Goal: Task Accomplishment & Management: Complete application form

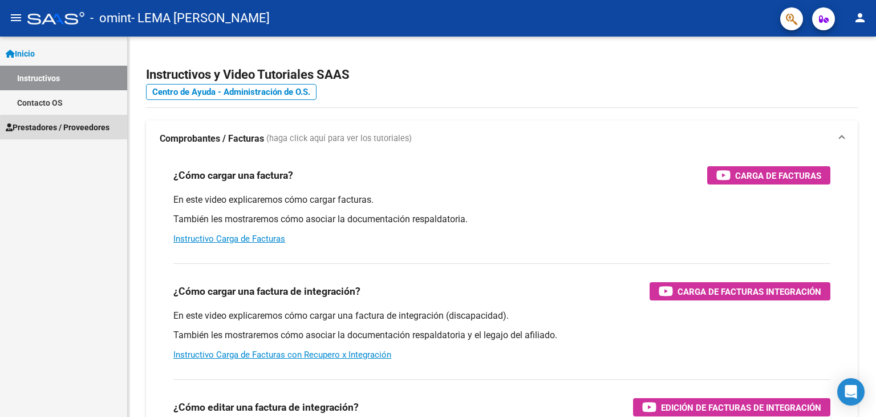
click at [72, 132] on span "Prestadores / Proveedores" at bounding box center [58, 127] width 104 height 13
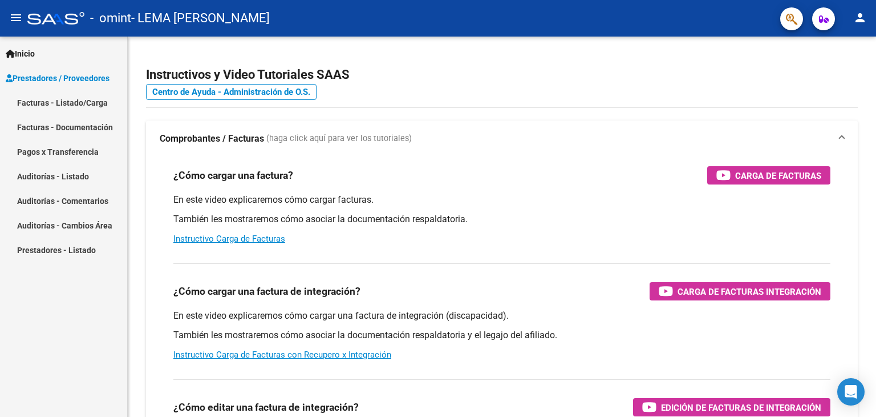
click at [73, 103] on link "Facturas - Listado/Carga" at bounding box center [63, 102] width 127 height 25
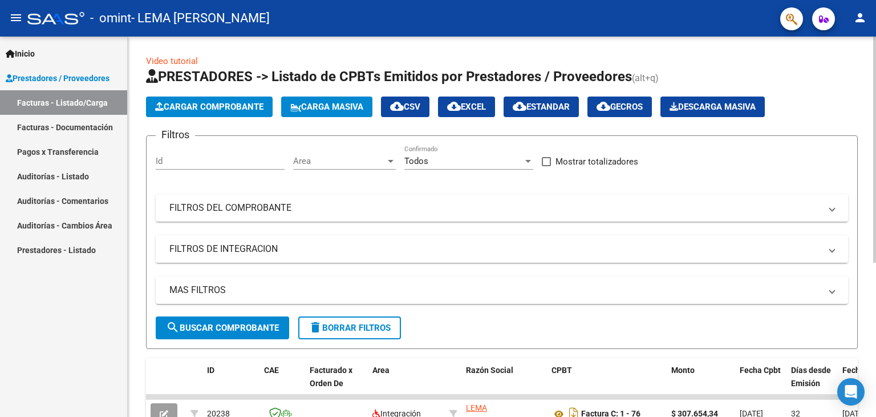
click at [234, 107] on span "Cargar Comprobante" at bounding box center [209, 107] width 108 height 10
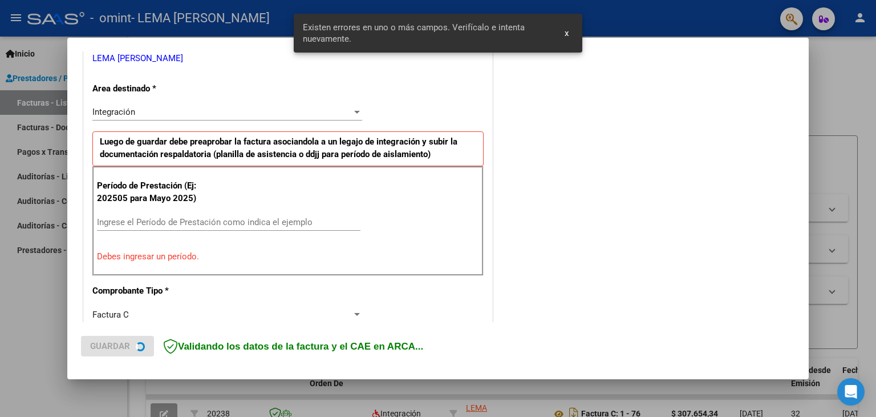
scroll to position [240, 0]
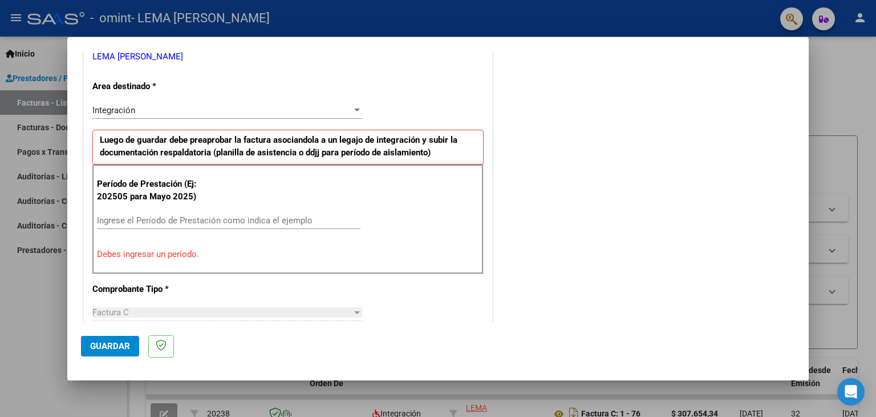
click at [209, 220] on input "Ingrese el Período de Prestación como indica el ejemplo" at bounding box center [229, 220] width 264 height 10
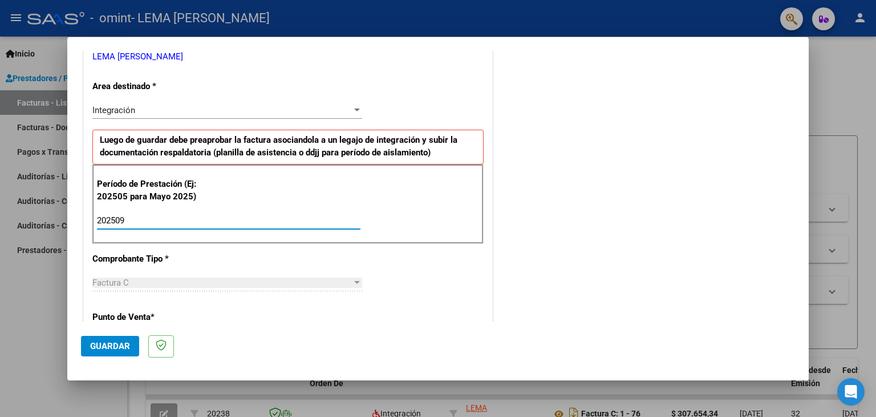
type input "202509"
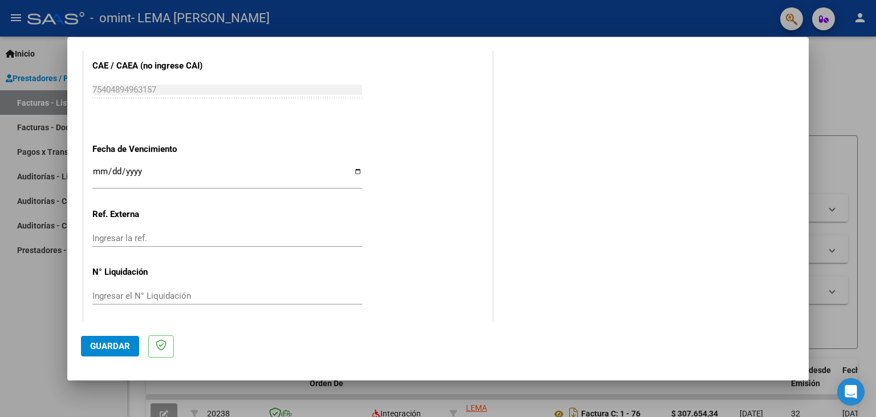
scroll to position [732, 0]
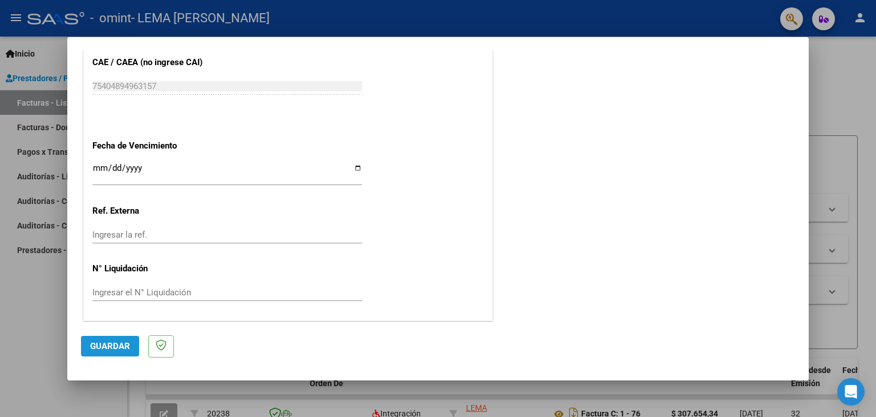
click at [114, 349] on span "Guardar" at bounding box center [110, 346] width 40 height 10
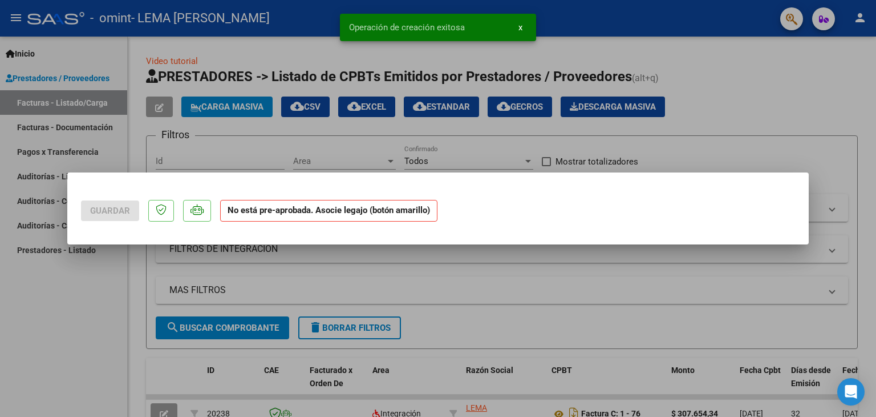
scroll to position [0, 0]
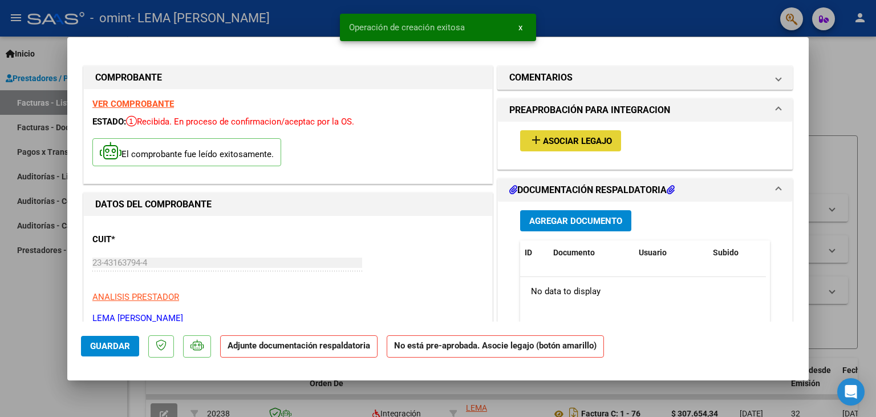
click at [589, 135] on span "add Asociar Legajo" at bounding box center [570, 140] width 83 height 10
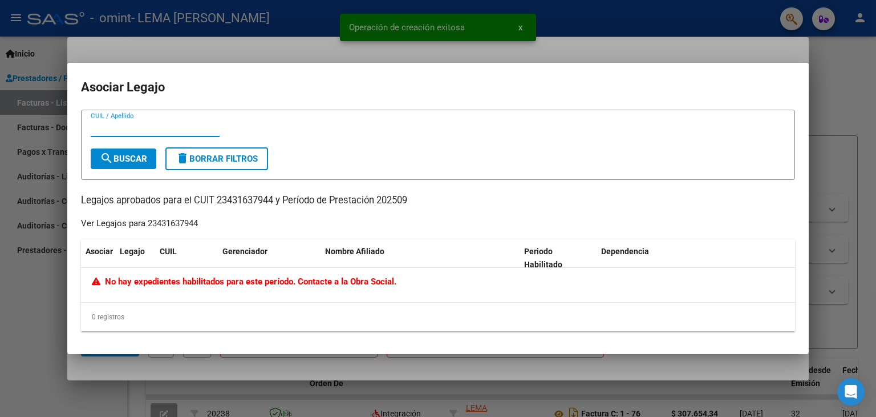
click at [129, 266] on datatable-header "Asociar Legajo CUIL Gerenciador Nombre Afiliado Periodo Habilitado Dependencia" at bounding box center [438, 253] width 714 height 29
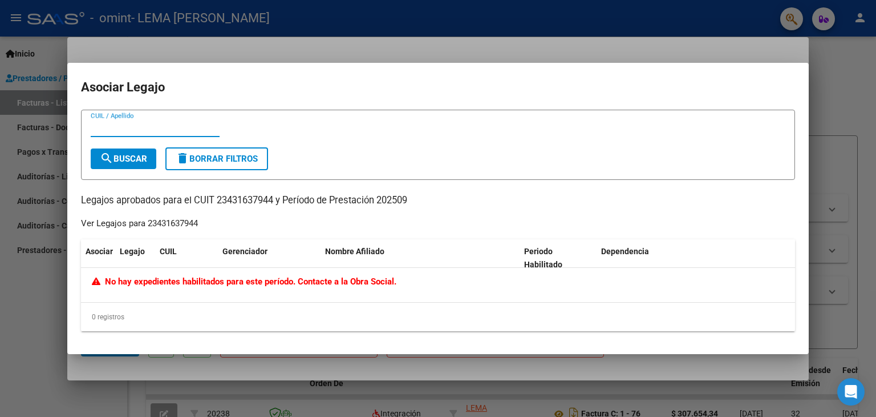
click at [134, 128] on input "CUIL / Apellido" at bounding box center [155, 128] width 129 height 10
click at [399, 149] on form "CUIL / Apellido search Buscar delete Borrar Filtros" at bounding box center [438, 145] width 714 height 70
click at [361, 208] on div "CUIL / Apellido search Buscar delete Borrar Filtros Legajos aprobados para el C…" at bounding box center [438, 220] width 714 height 221
click at [157, 236] on div "CUIL / Apellido search Buscar delete Borrar Filtros Legajos aprobados para el C…" at bounding box center [438, 220] width 714 height 221
click at [134, 260] on datatable-header-cell "Legajo" at bounding box center [135, 258] width 40 height 38
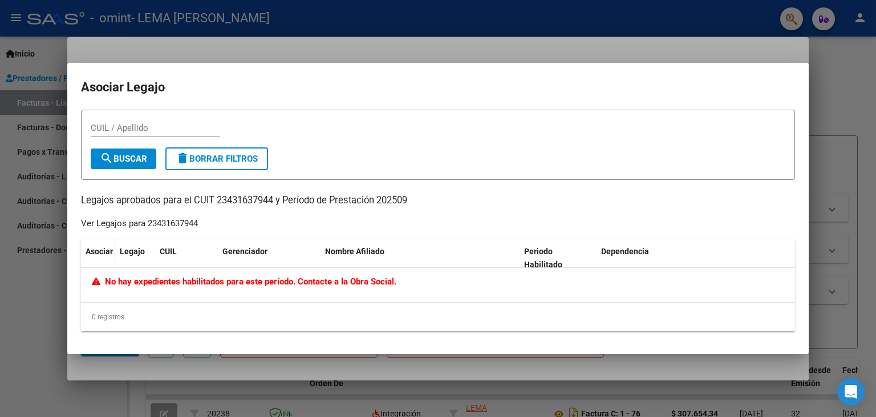
click at [92, 258] on datatable-header-cell "Asociar" at bounding box center [98, 258] width 34 height 38
click at [139, 317] on div "0 registros" at bounding box center [438, 316] width 714 height 29
click at [802, 74] on mat-dialog-container "Asociar Legajo CUIL / Apellido search Buscar delete Borrar Filtros Legajos apro…" at bounding box center [438, 208] width 742 height 291
click at [140, 159] on span "search Buscar" at bounding box center [123, 158] width 47 height 10
click at [171, 139] on div "CUIL / Apellido" at bounding box center [155, 133] width 129 height 28
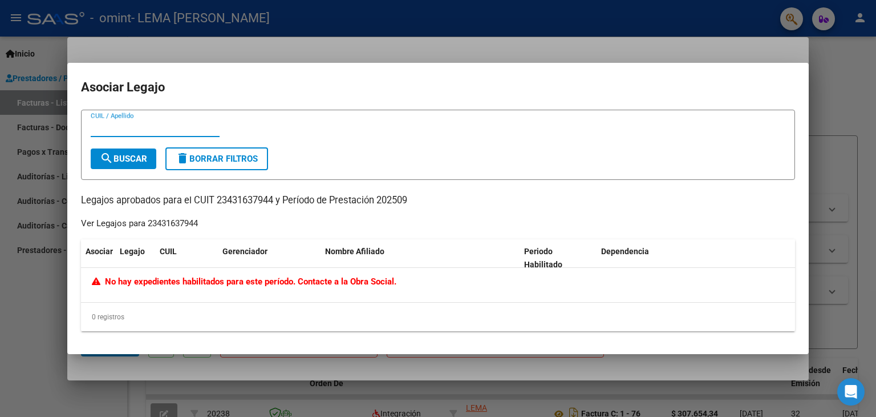
click at [169, 131] on input "CUIL / Apellido" at bounding box center [155, 128] width 129 height 10
type input "l"
type input "Lema"
click at [249, 285] on span "No hay expedientes habilitados para este período. Contacte a la Obra Social." at bounding box center [244, 281] width 305 height 10
click at [82, 291] on div "No hay expedientes habilitados para este período. Contacte a la Obra Social." at bounding box center [438, 285] width 714 height 34
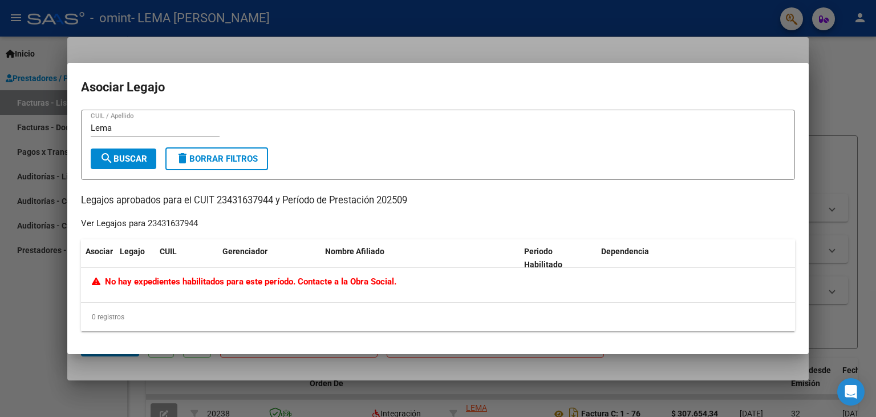
click at [826, 72] on div at bounding box center [438, 208] width 876 height 417
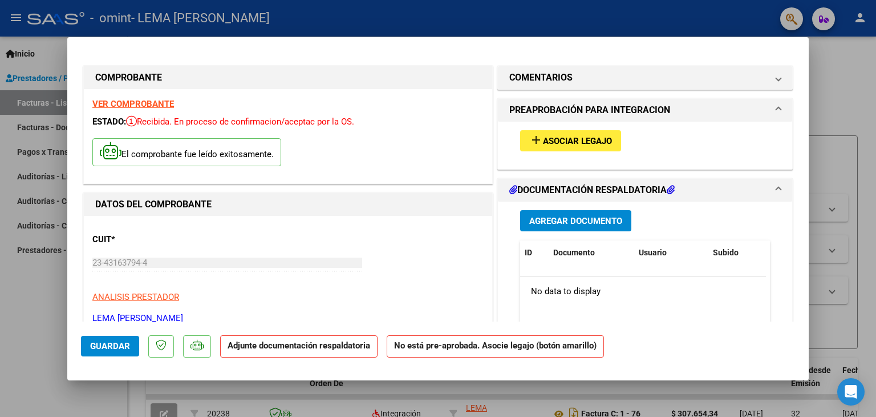
click at [589, 143] on span "Asociar Legajo" at bounding box center [577, 141] width 69 height 10
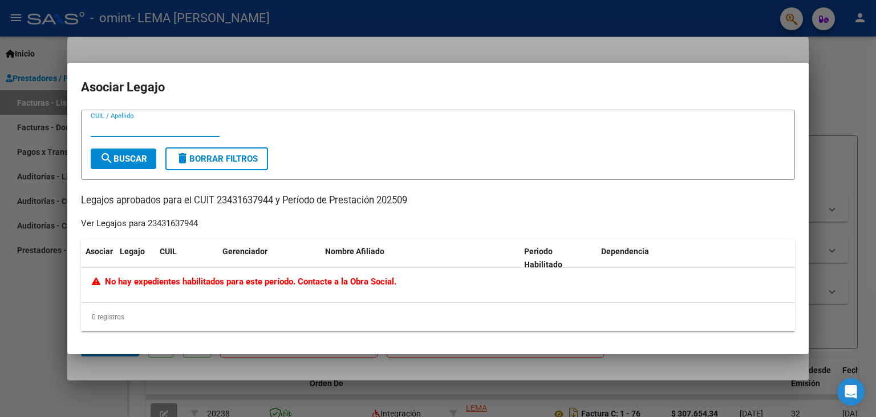
click at [179, 219] on div "Ver Legajos para 23431637944" at bounding box center [139, 223] width 117 height 13
click at [182, 220] on div "Ver Legajos para 23431637944" at bounding box center [139, 223] width 117 height 13
click at [186, 223] on div "Ver Legajos para 23431637944" at bounding box center [139, 223] width 117 height 13
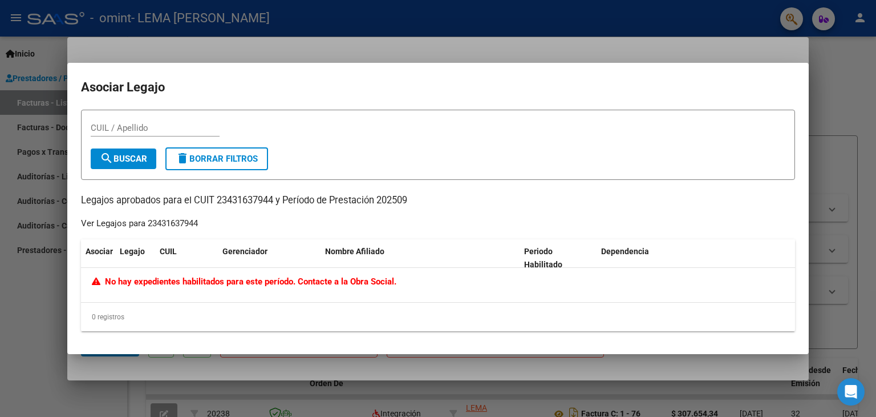
click at [186, 223] on div "Ver Legajos para 23431637944" at bounding box center [139, 223] width 117 height 13
click at [157, 133] on div "CUIL / Apellido" at bounding box center [155, 127] width 129 height 17
type input "23431637944"
click at [147, 152] on button "search Buscar" at bounding box center [124, 158] width 66 height 21
click at [829, 96] on div at bounding box center [438, 208] width 876 height 417
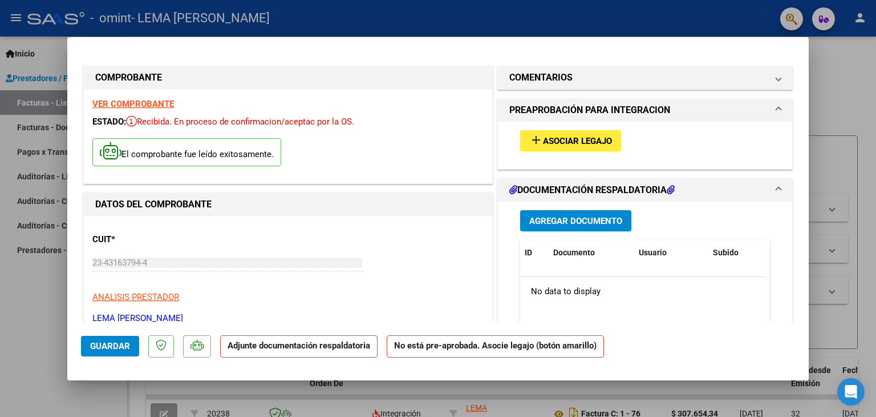
click at [829, 96] on div at bounding box center [438, 208] width 876 height 417
type input "$ 0,00"
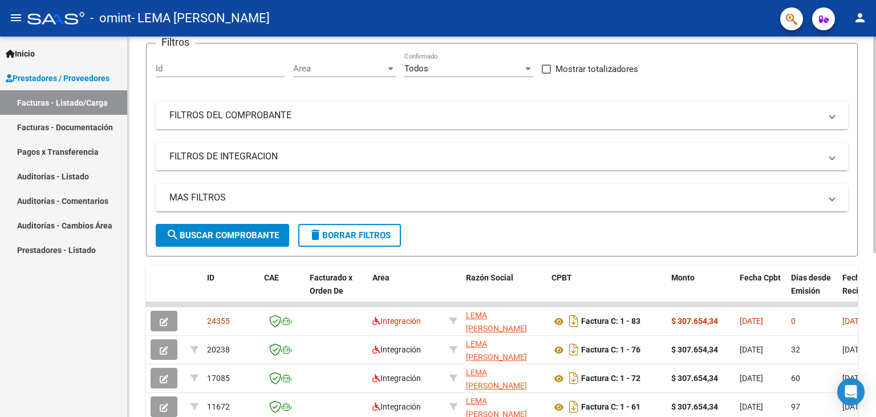
scroll to position [171, 0]
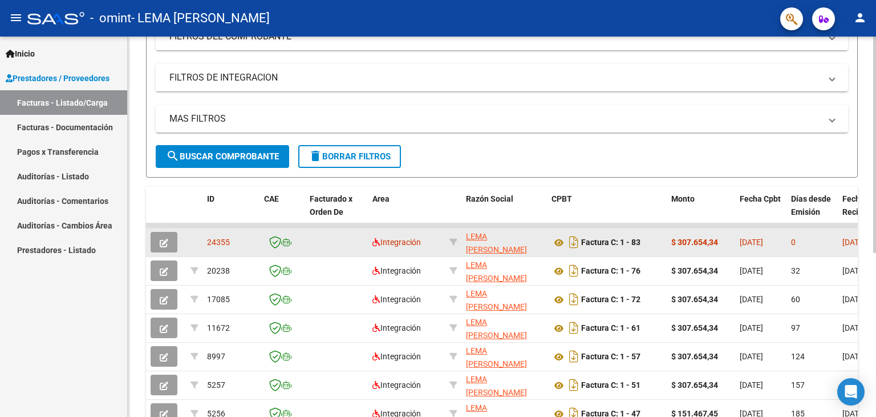
click at [165, 242] on icon "button" at bounding box center [164, 243] width 9 height 9
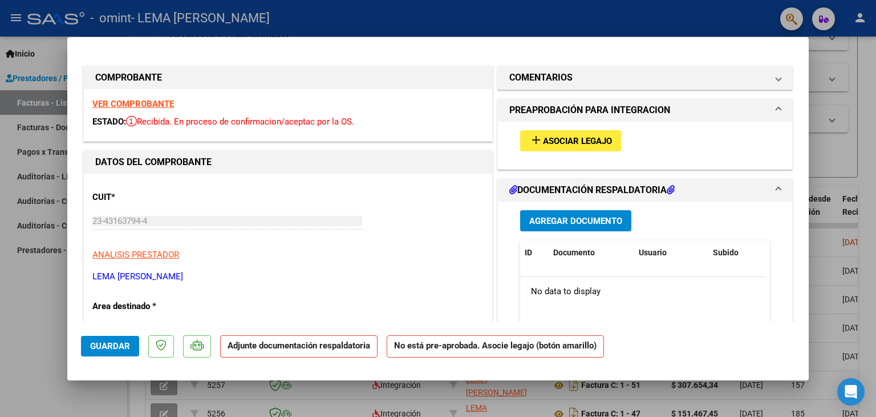
scroll to position [57, 0]
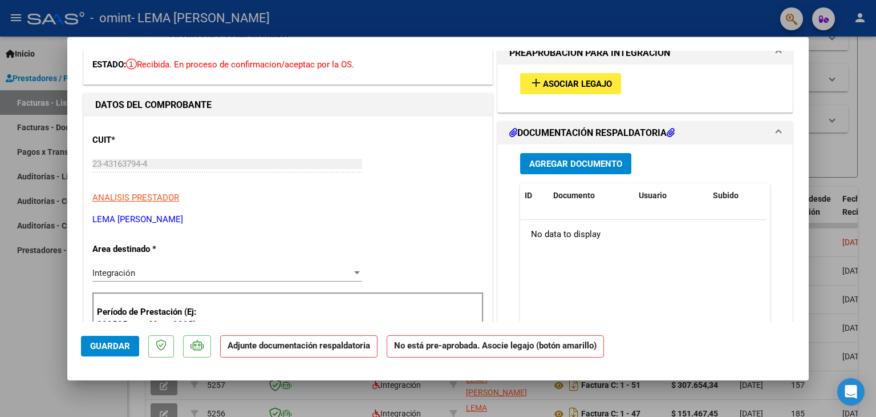
click at [592, 167] on span "Agregar Documento" at bounding box center [575, 164] width 93 height 10
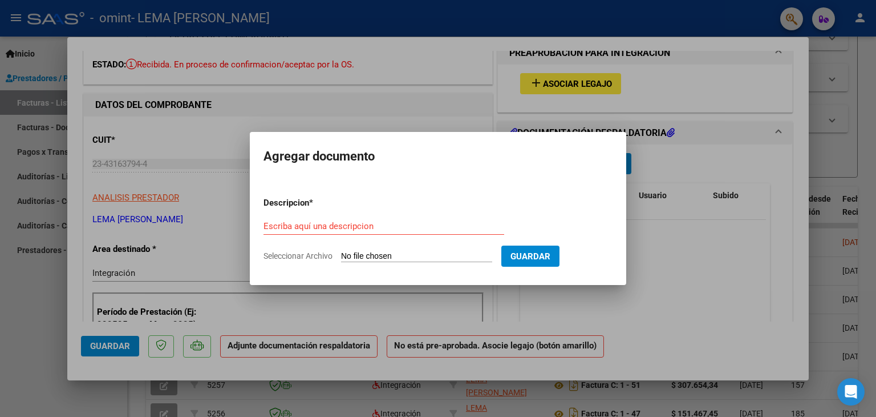
type input "C:\fakepath\Asistencia Bauti Septiembre.pdf"
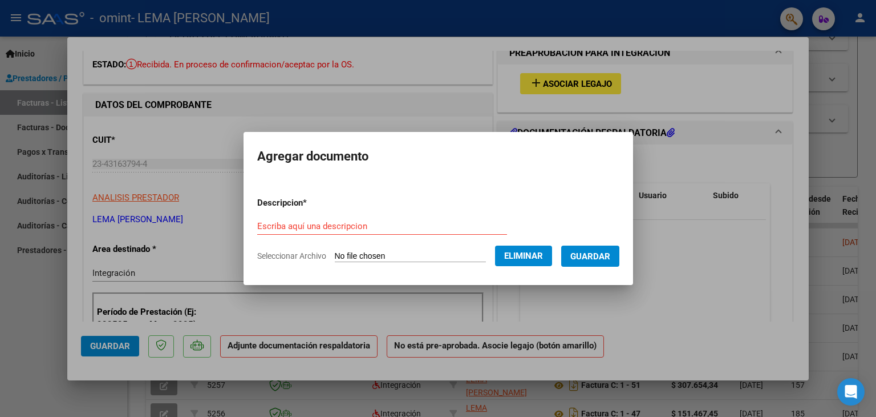
click at [395, 215] on form "Descripcion * Escriba aquí una descripcion Seleccionar Archivo Eliminar Guardar" at bounding box center [438, 229] width 362 height 83
click at [389, 223] on input "Escriba aquí una descripcion" at bounding box center [382, 226] width 250 height 10
type input "O"
type input "Planilla de asistencia"
click at [611, 261] on span "Guardar" at bounding box center [591, 256] width 40 height 10
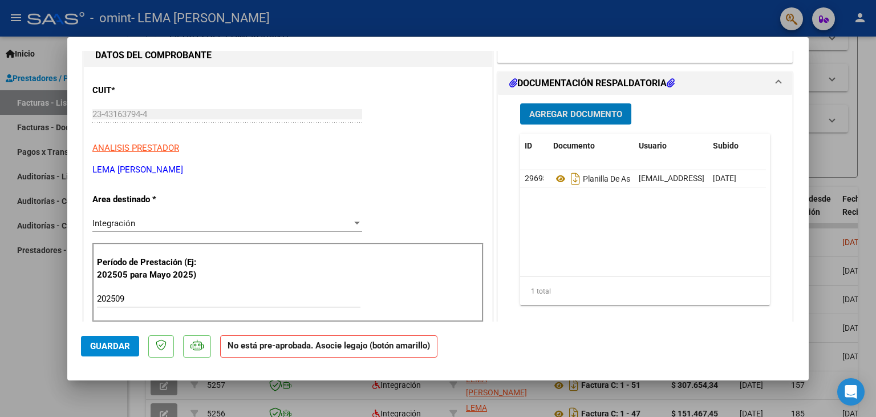
scroll to position [0, 0]
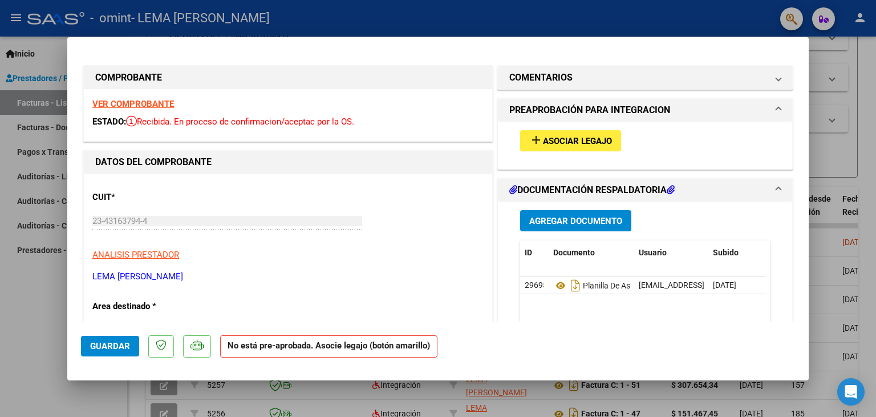
click at [777, 107] on span at bounding box center [779, 110] width 5 height 14
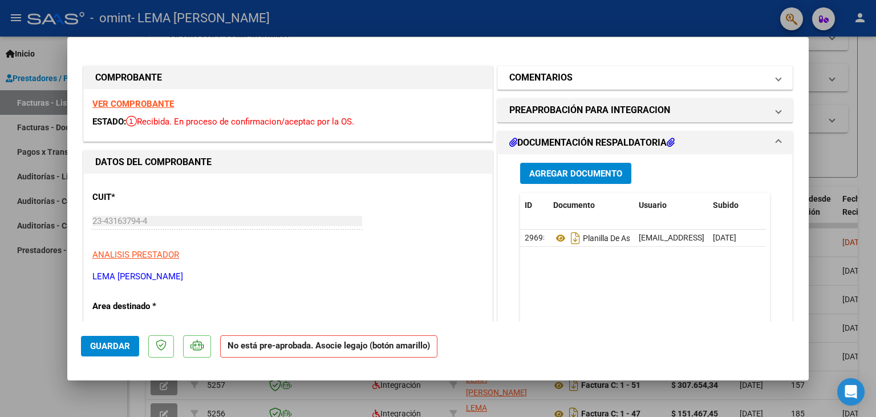
click at [774, 80] on mat-expansion-panel-header "COMENTARIOS" at bounding box center [645, 77] width 294 height 23
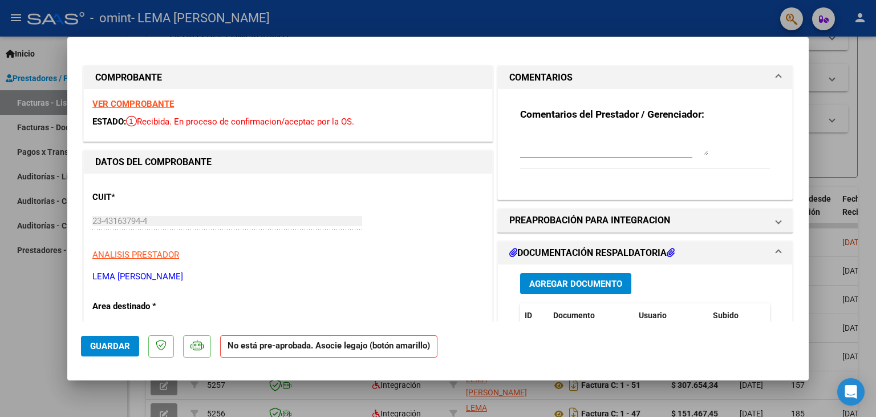
click at [774, 80] on mat-expansion-panel-header "COMENTARIOS" at bounding box center [645, 77] width 294 height 23
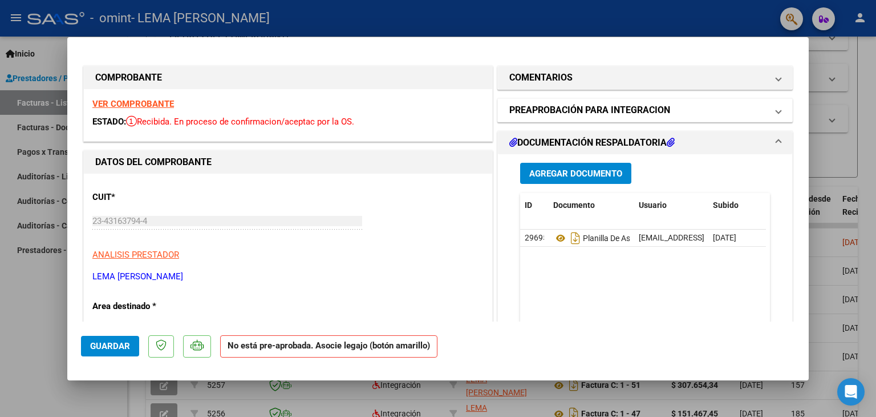
click at [761, 110] on span "PREAPROBACIÓN PARA INTEGRACION" at bounding box center [643, 110] width 267 height 14
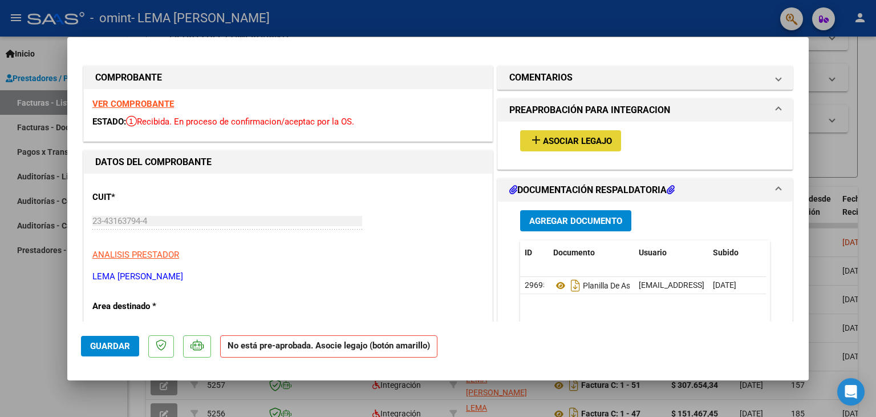
click at [589, 136] on span "Asociar Legajo" at bounding box center [577, 141] width 69 height 10
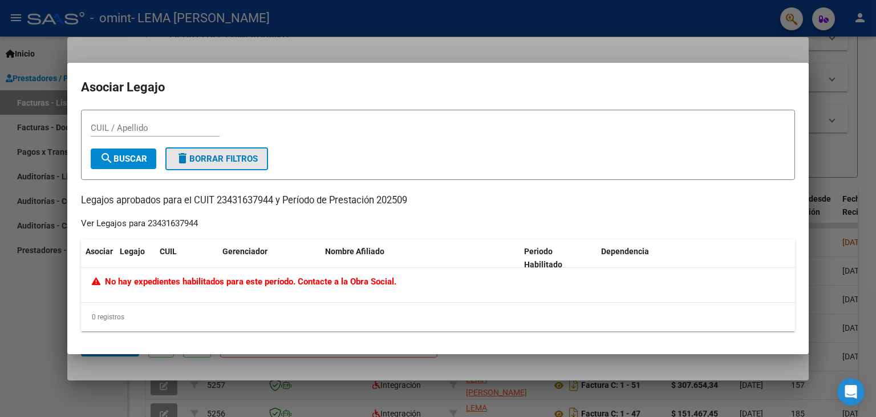
click at [237, 158] on span "delete Borrar Filtros" at bounding box center [217, 158] width 82 height 10
click at [192, 128] on input "CUIL / Apellido" at bounding box center [155, 128] width 129 height 10
click at [256, 35] on div at bounding box center [438, 208] width 876 height 417
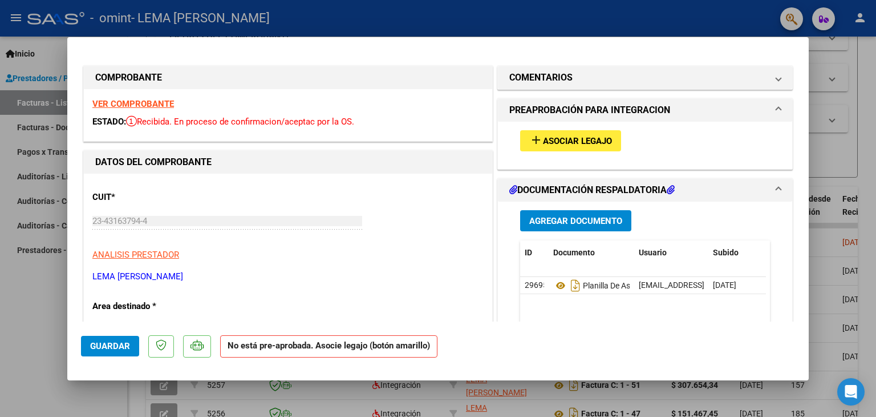
click at [608, 140] on span "Asociar Legajo" at bounding box center [577, 141] width 69 height 10
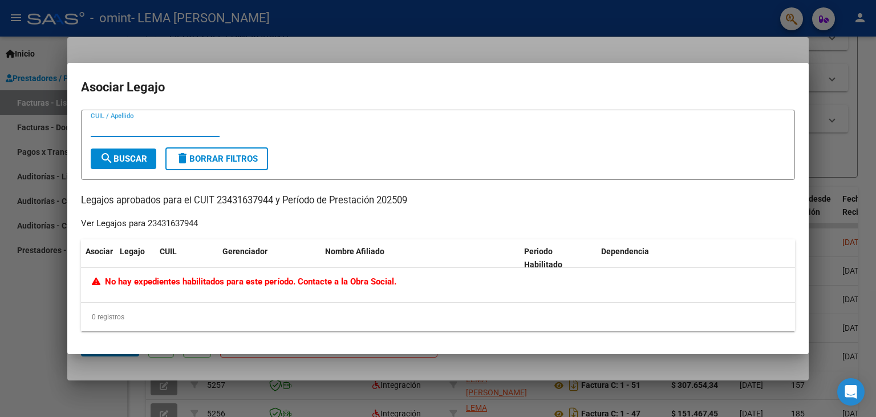
click at [840, 106] on div at bounding box center [438, 208] width 876 height 417
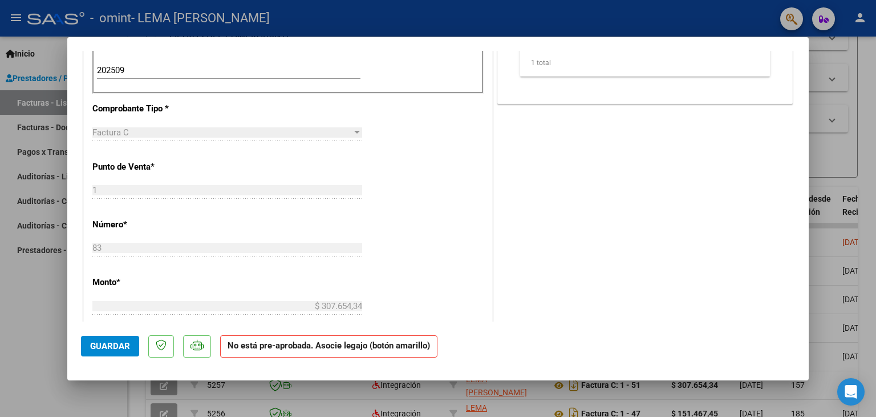
scroll to position [221, 0]
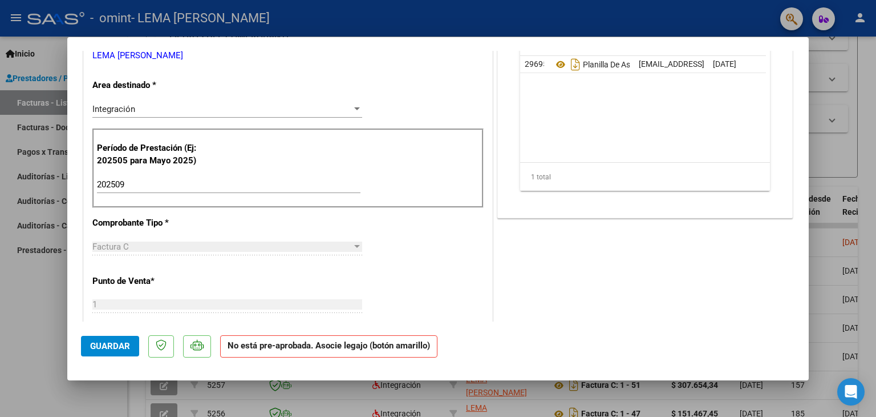
click at [169, 181] on input "202509" at bounding box center [229, 184] width 264 height 10
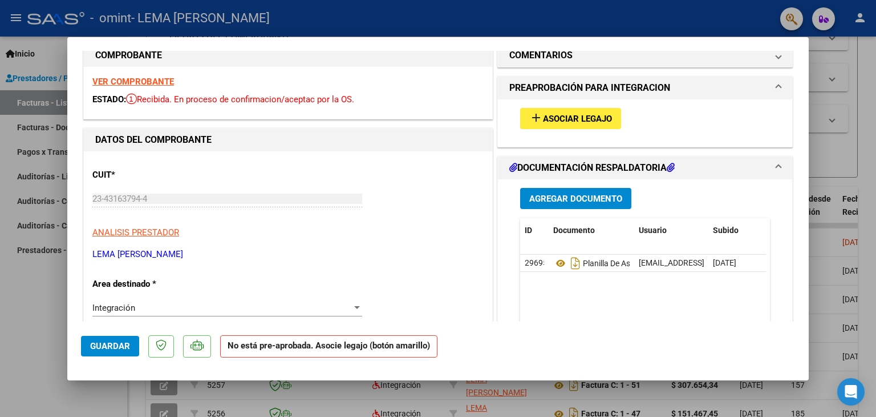
scroll to position [0, 0]
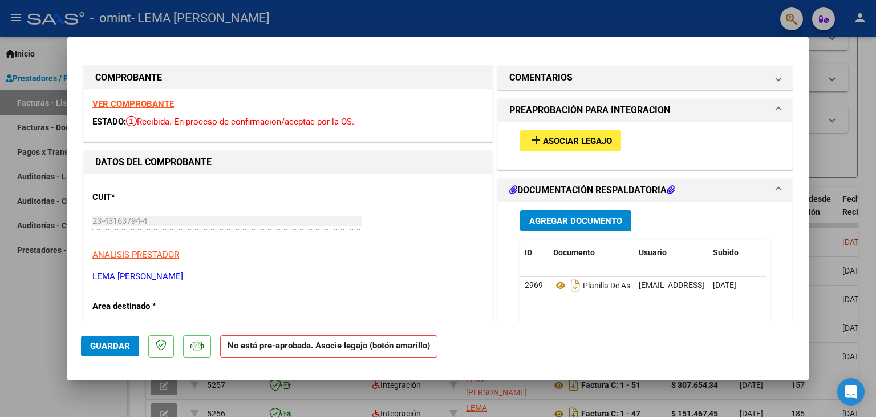
click at [575, 138] on span "Asociar Legajo" at bounding box center [577, 141] width 69 height 10
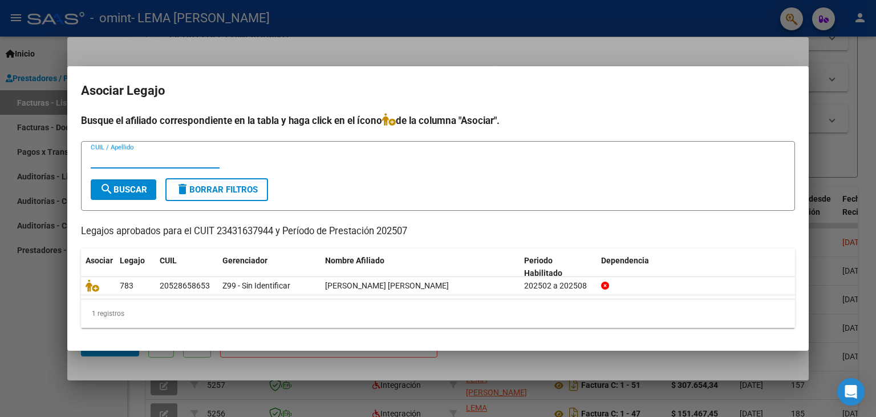
click at [660, 55] on div at bounding box center [438, 208] width 876 height 417
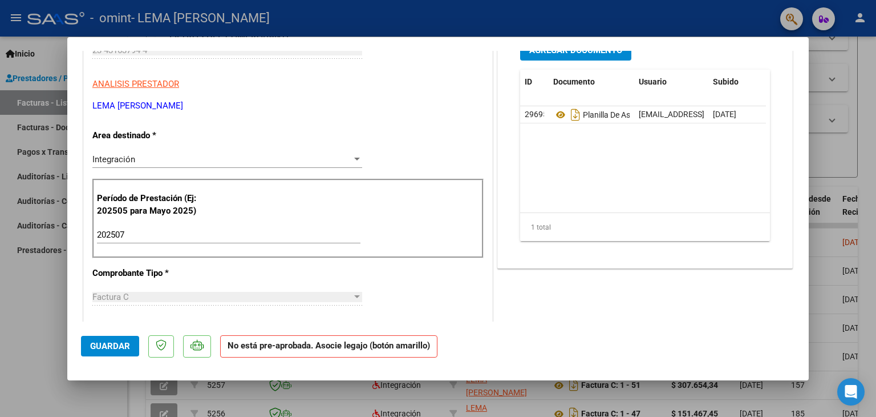
scroll to position [171, 0]
click at [163, 232] on input "202507" at bounding box center [229, 234] width 264 height 10
type input "202509"
click at [450, 297] on div "CUIT * 23-43163794-4 Ingresar CUIT ANALISIS PRESTADOR LEMA [PERSON_NAME] ARCA P…" at bounding box center [288, 414] width 409 height 824
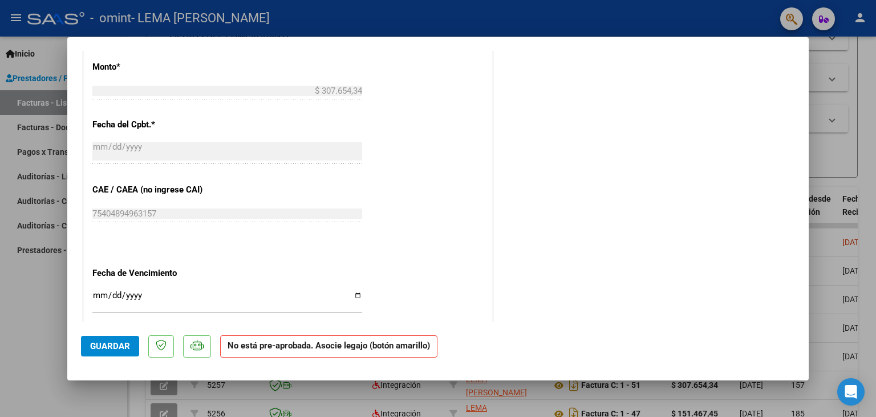
scroll to position [677, 0]
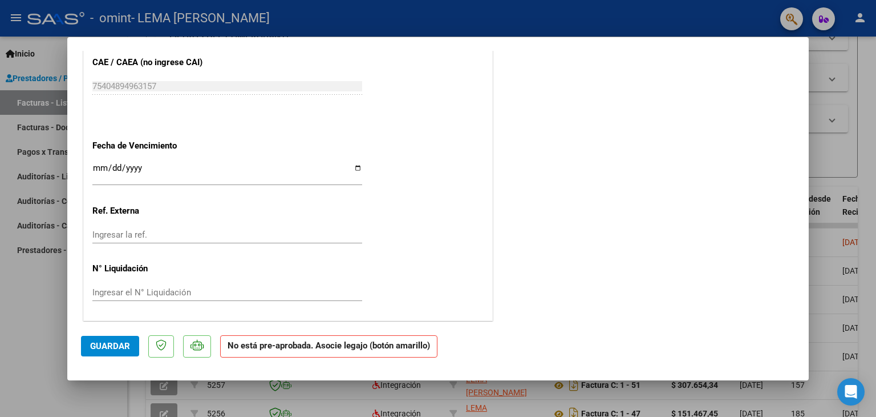
click at [847, 240] on div at bounding box center [438, 208] width 876 height 417
type input "$ 0,00"
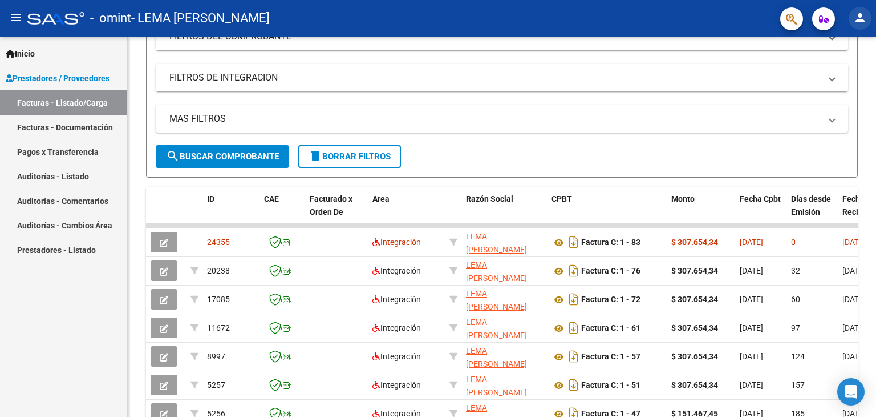
click at [855, 19] on mat-icon "person" at bounding box center [861, 18] width 14 height 14
click at [119, 195] on div at bounding box center [438, 208] width 876 height 417
